Goal: Transaction & Acquisition: Book appointment/travel/reservation

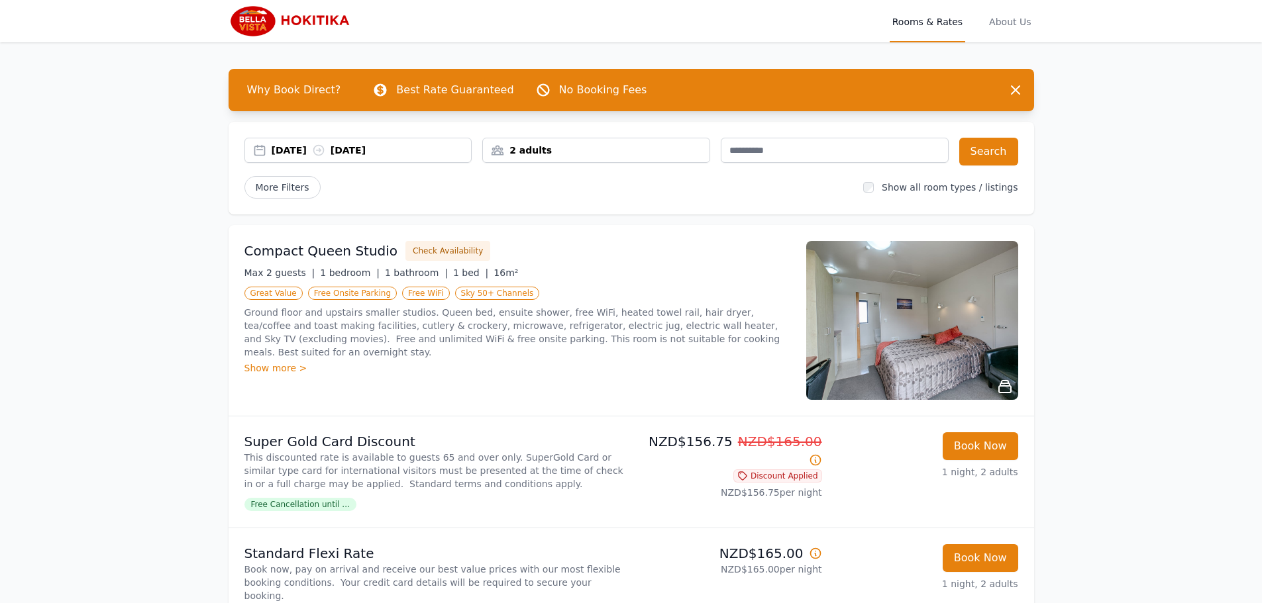
click at [569, 156] on div "2 adults" at bounding box center [596, 150] width 227 height 13
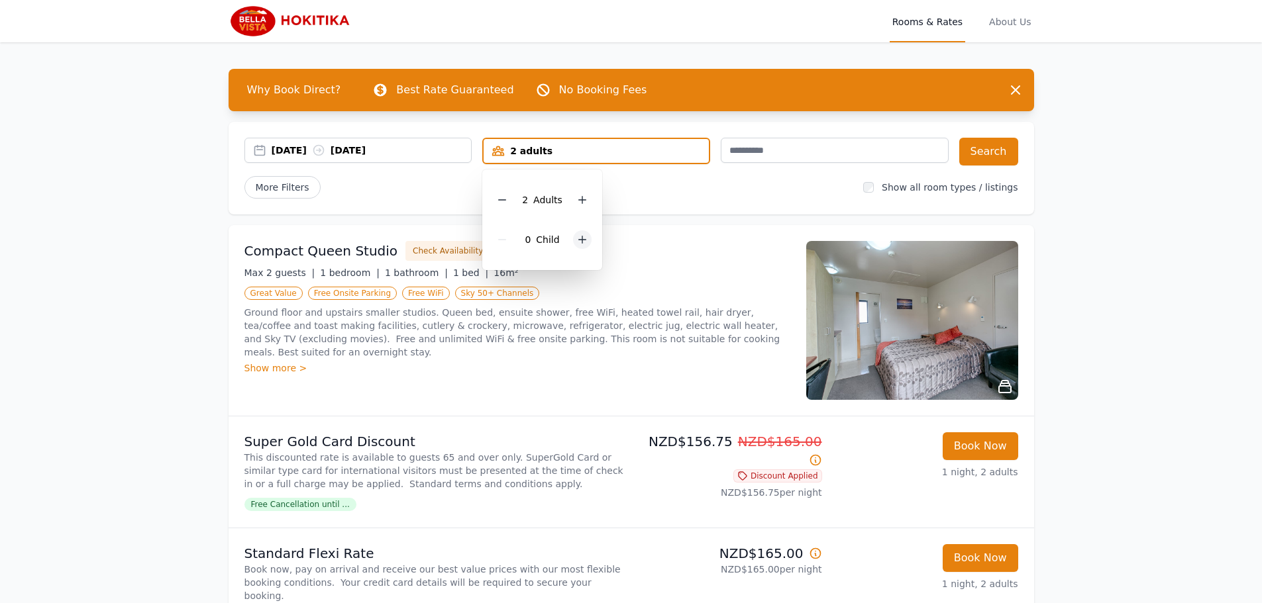
click at [583, 237] on icon at bounding box center [582, 239] width 11 height 11
click at [639, 229] on div "Compact Queen Studio Check Availability Max 2 guests | 1 bedroom | 1 bathroom |…" at bounding box center [631, 320] width 805 height 191
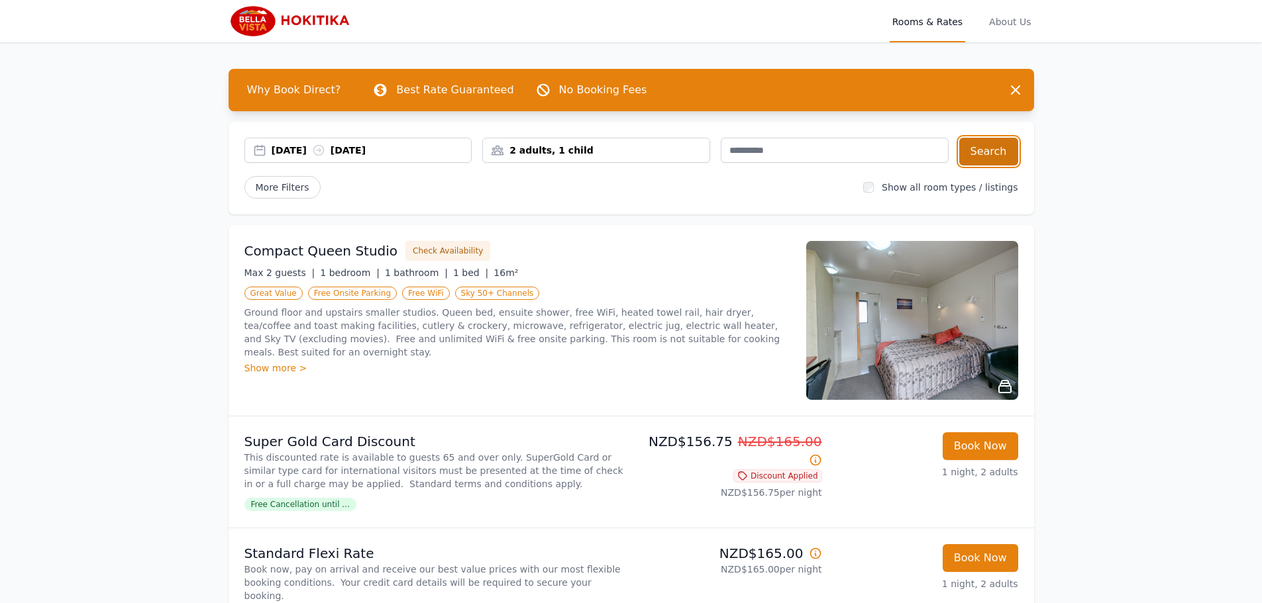
click at [991, 143] on button "Search" at bounding box center [988, 152] width 59 height 28
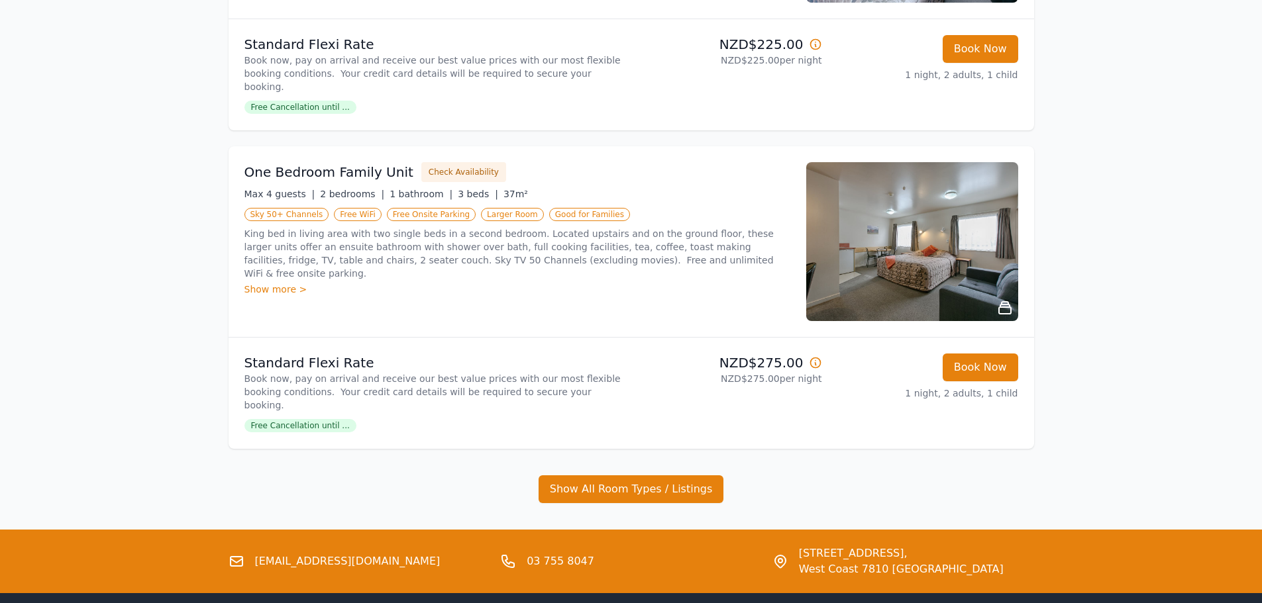
scroll to position [454, 0]
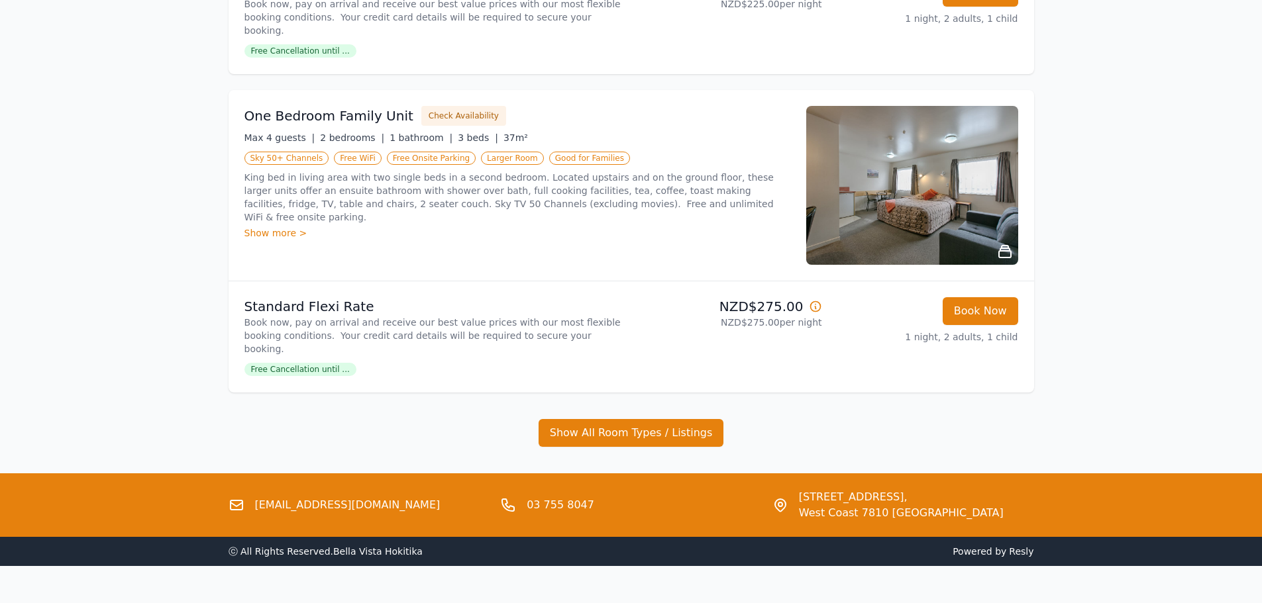
click at [874, 202] on img at bounding box center [912, 185] width 212 height 159
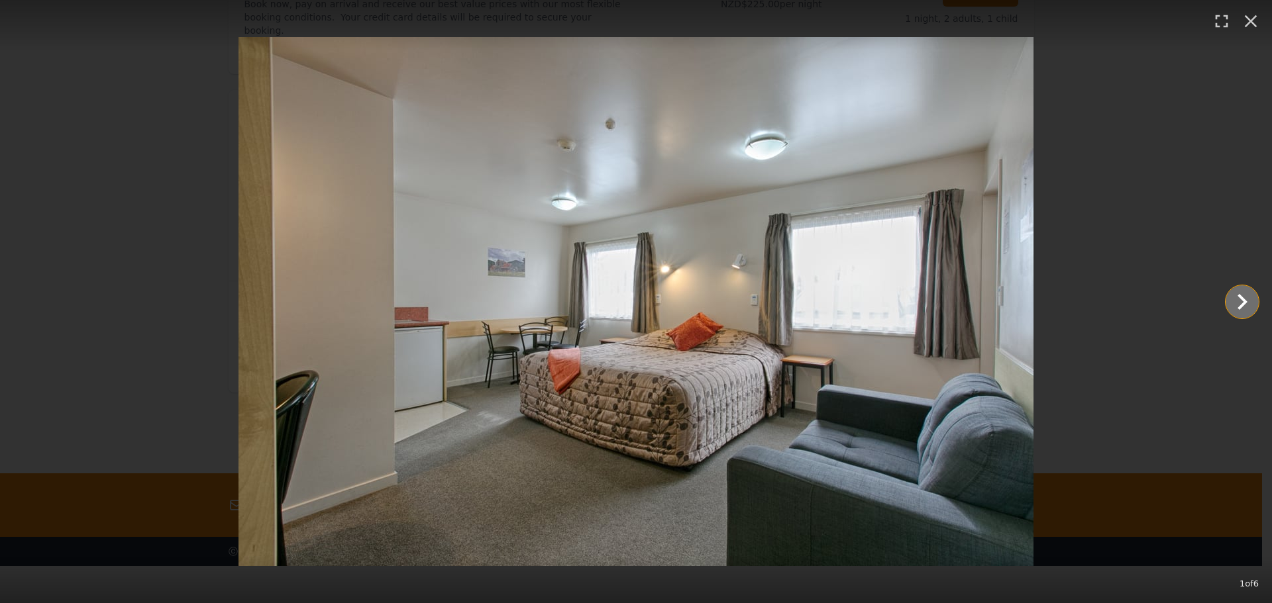
click at [1241, 306] on icon "Show slide 2 of 6" at bounding box center [1242, 302] width 10 height 16
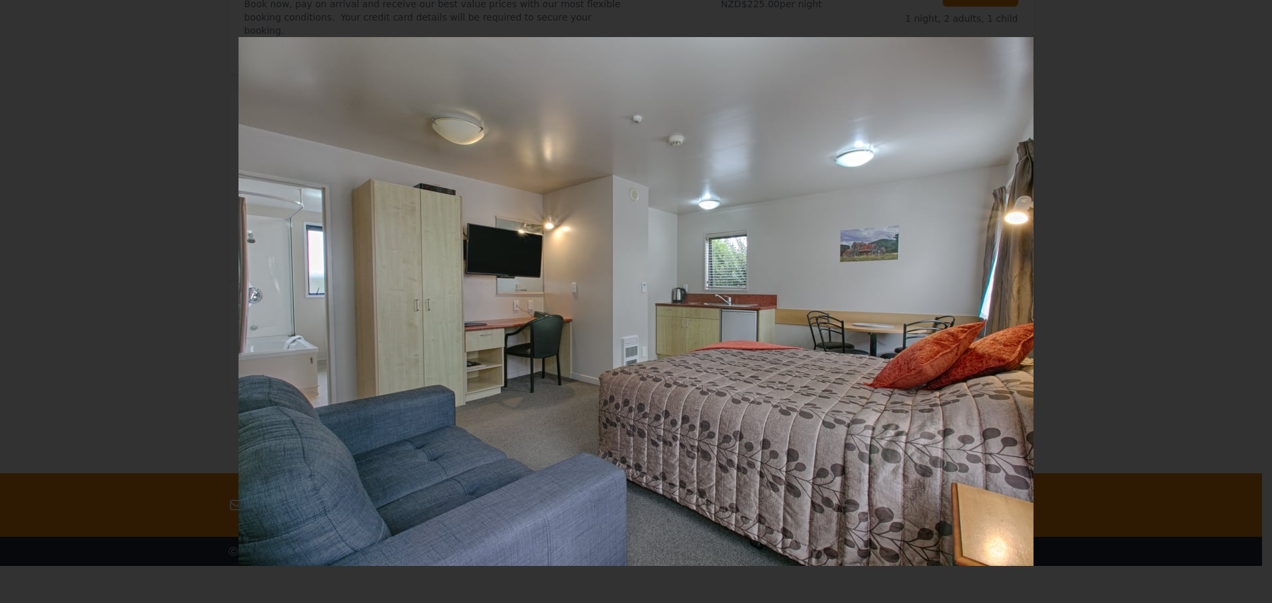
click at [1241, 306] on icon "Show slide 3 of 6" at bounding box center [1242, 302] width 10 height 16
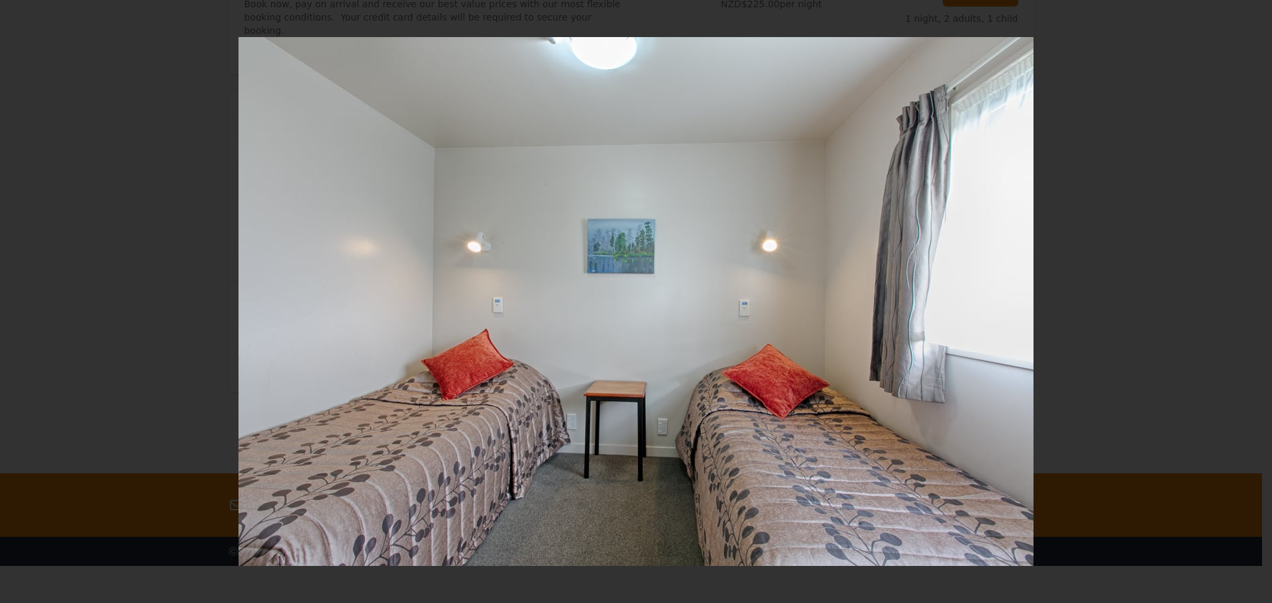
click at [1241, 306] on icon "Show slide 4 of 6" at bounding box center [1242, 302] width 10 height 16
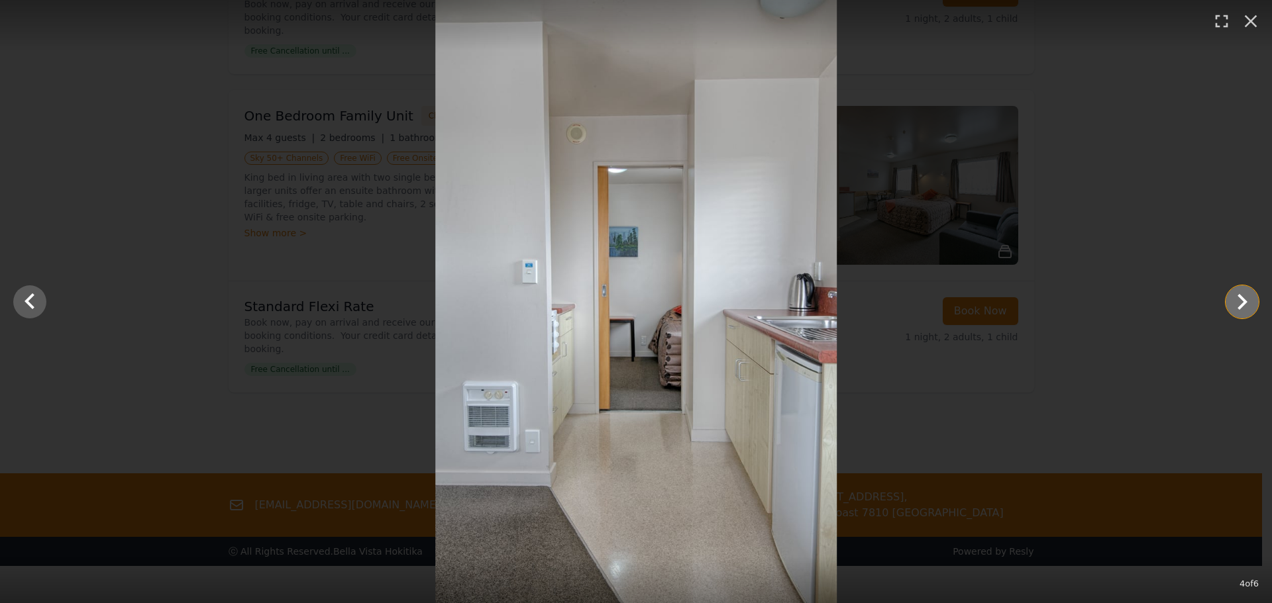
click at [1241, 306] on icon "Show slide 5 of 6" at bounding box center [1242, 302] width 10 height 16
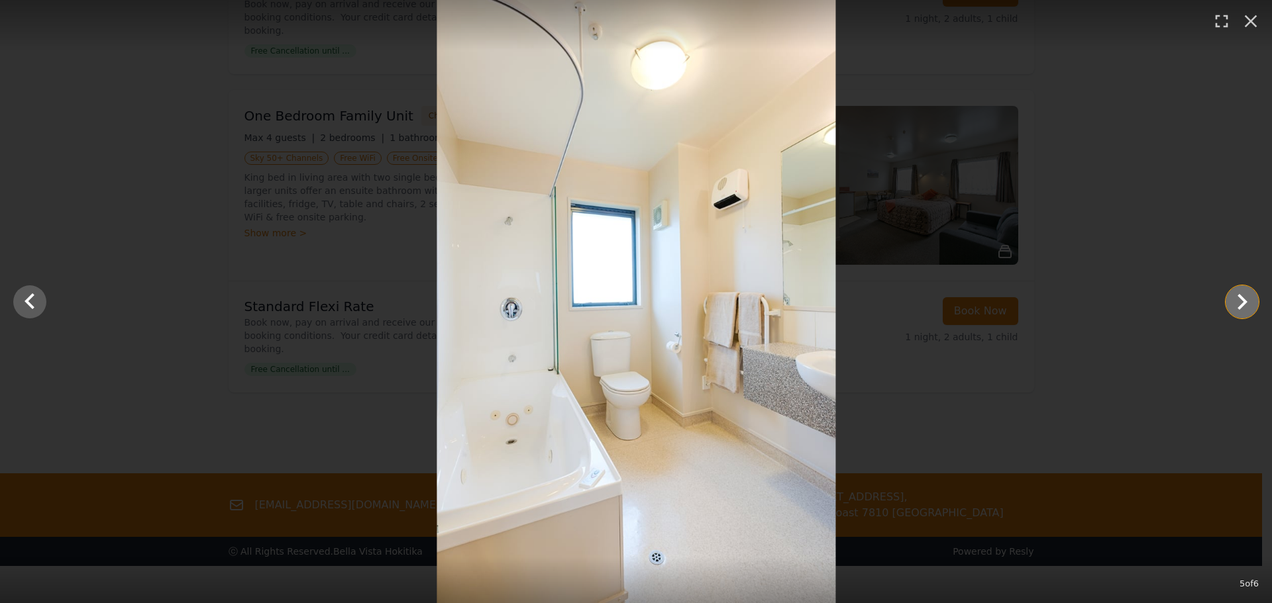
click at [1241, 306] on icon "Show slide 6 of 6" at bounding box center [1242, 302] width 10 height 16
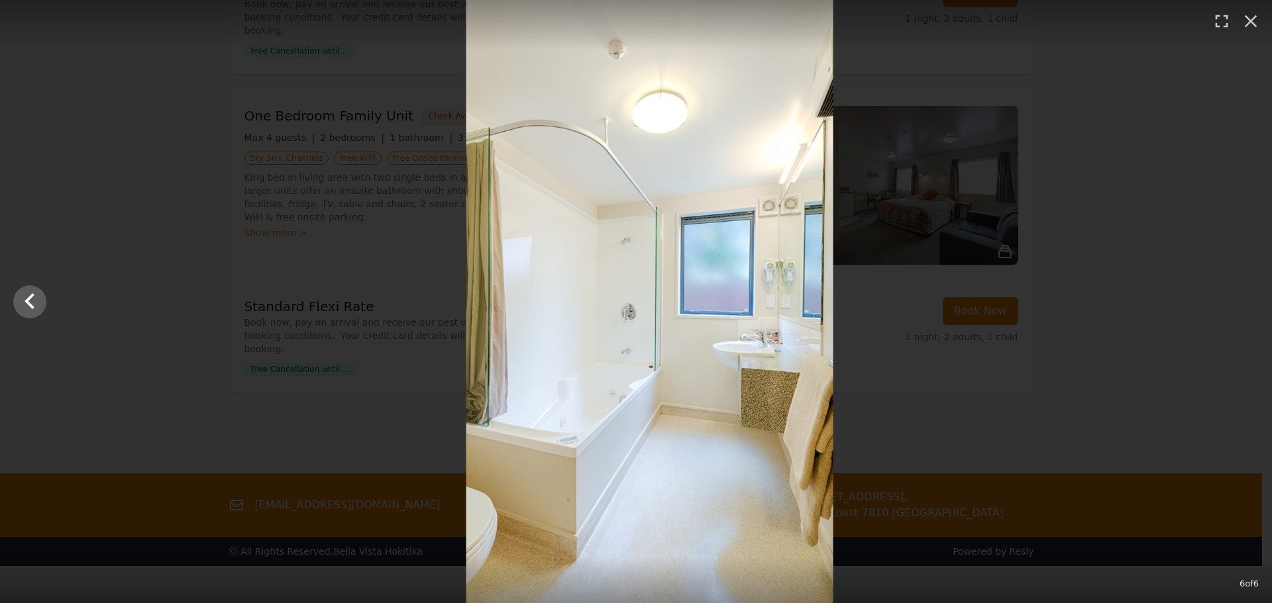
click at [1241, 306] on div at bounding box center [650, 301] width 1272 height 603
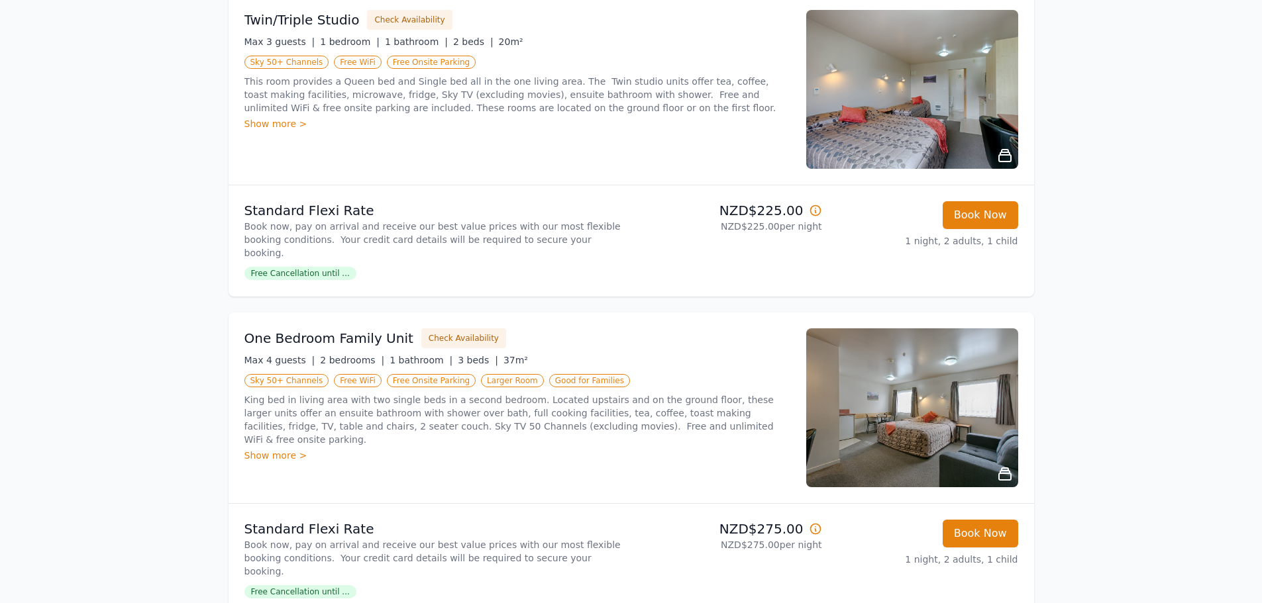
scroll to position [0, 0]
